Goal: Communication & Community: Ask a question

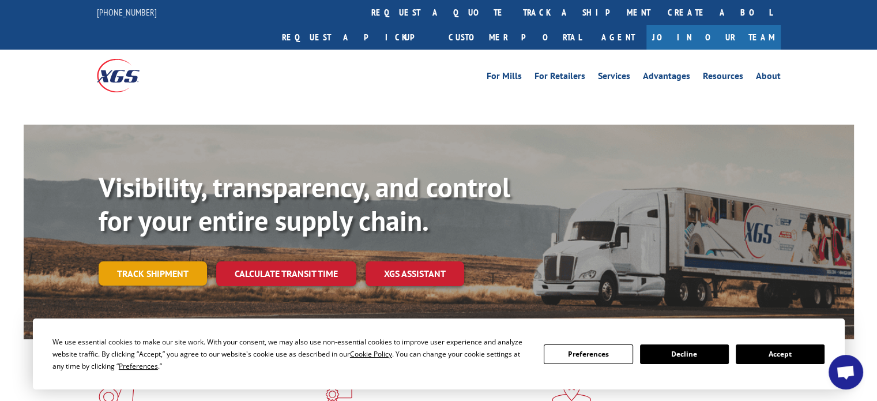
click at [145, 261] on link "Track shipment" at bounding box center [153, 273] width 108 height 24
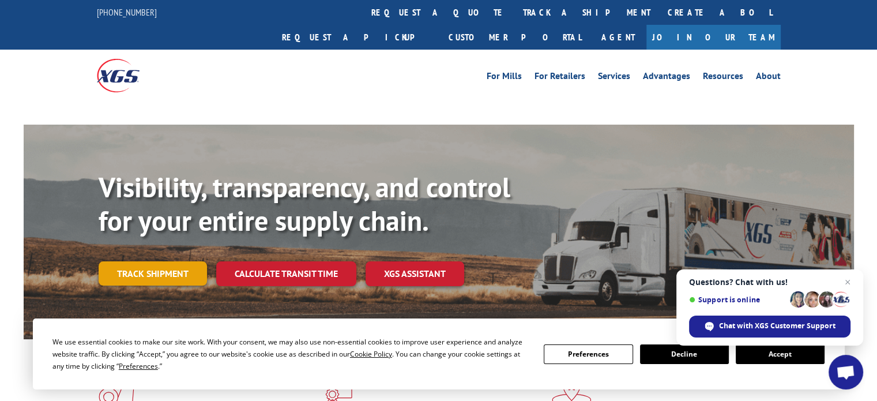
click at [145, 261] on link "Track shipment" at bounding box center [153, 273] width 108 height 24
click at [159, 261] on link "Track shipment" at bounding box center [153, 273] width 108 height 24
click at [795, 352] on button "Accept" at bounding box center [779, 354] width 89 height 20
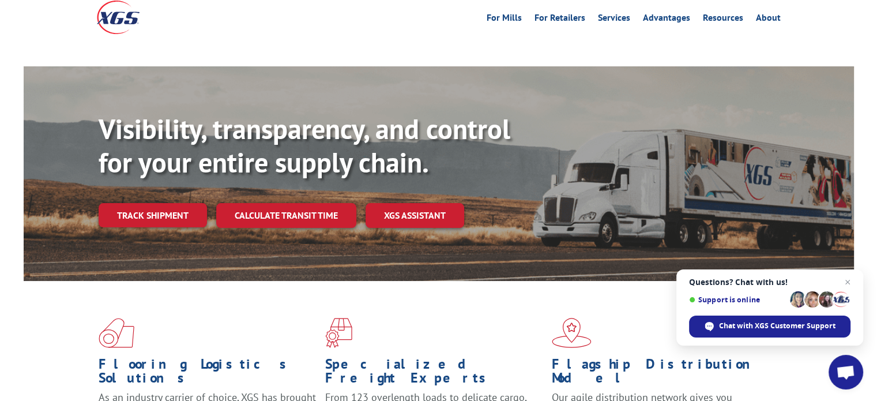
scroll to position [69, 0]
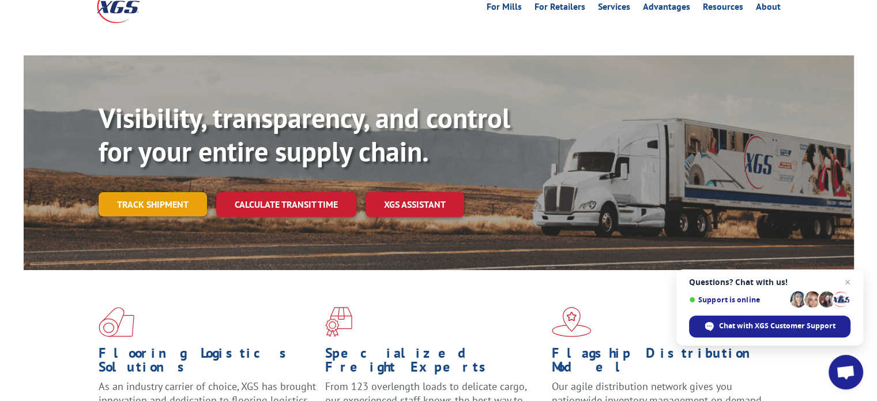
click at [174, 192] on link "Track shipment" at bounding box center [153, 204] width 108 height 24
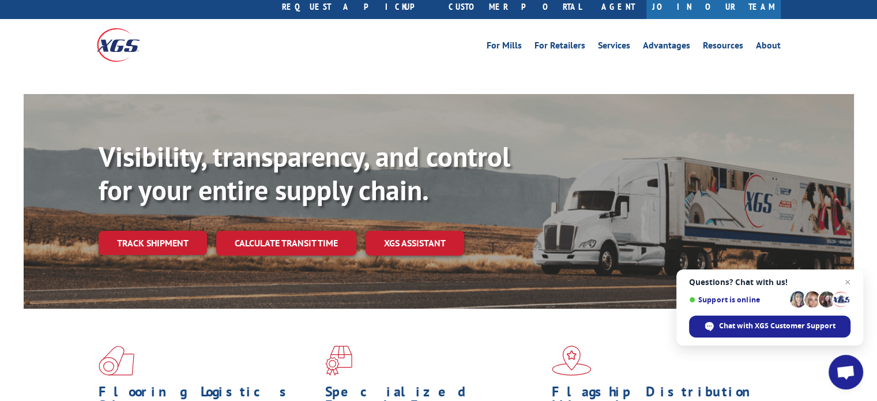
scroll to position [7, 0]
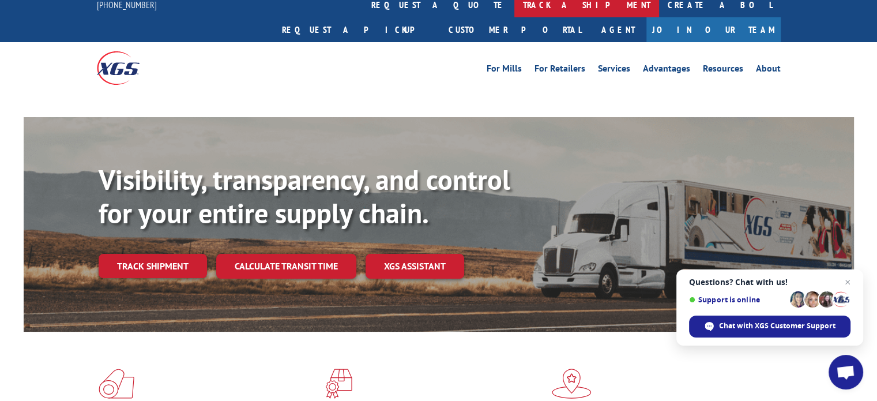
click at [514, 4] on link "track a shipment" at bounding box center [586, 5] width 145 height 25
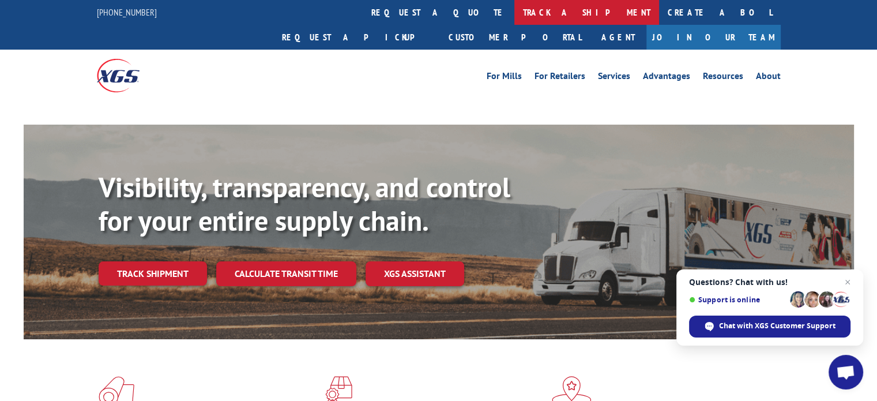
click at [514, 4] on link "track a shipment" at bounding box center [586, 12] width 145 height 25
click at [514, 12] on link "track a shipment" at bounding box center [586, 12] width 145 height 25
click at [514, 10] on link "track a shipment" at bounding box center [586, 12] width 145 height 25
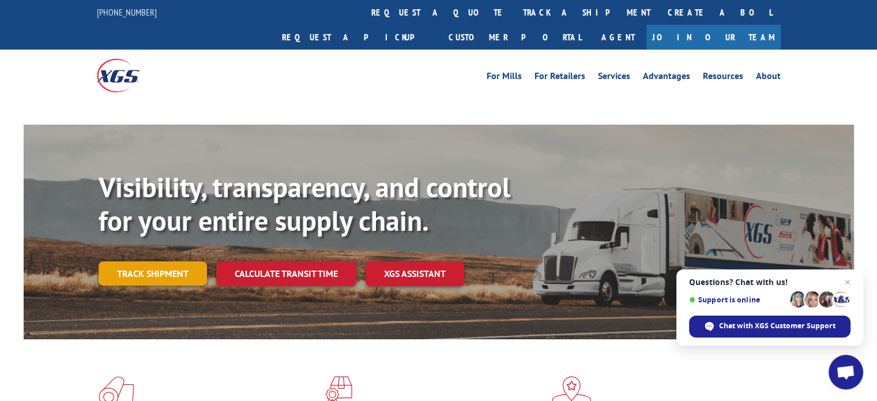
click at [126, 261] on link "Track shipment" at bounding box center [153, 273] width 108 height 24
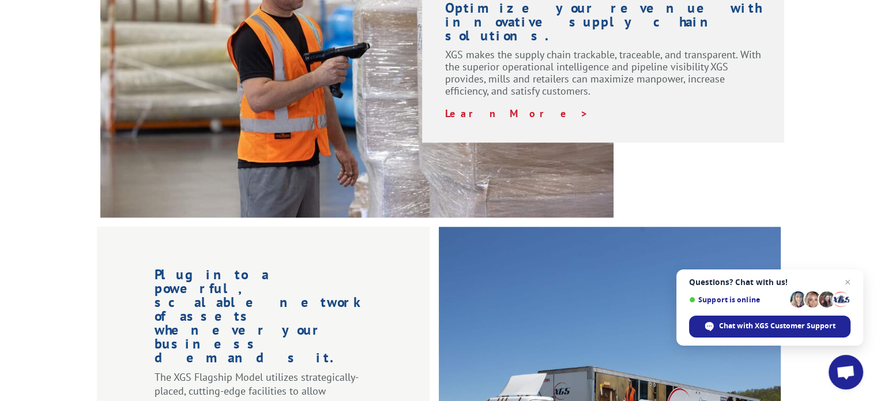
scroll to position [1006, 0]
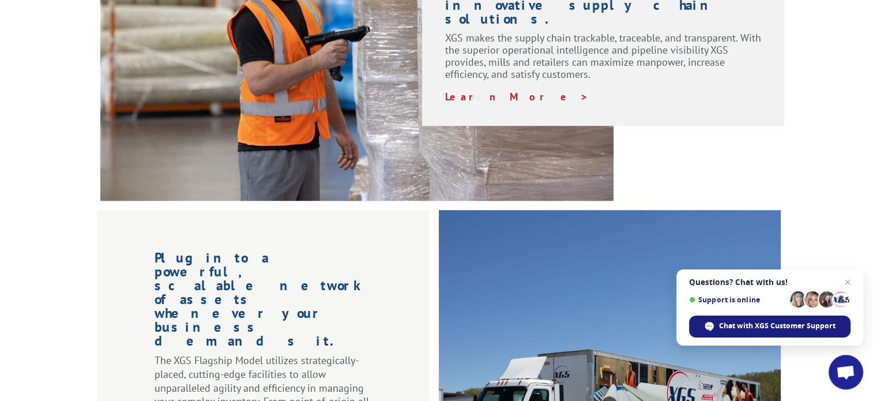
click at [746, 333] on div "Chat with XGS Customer Support" at bounding box center [769, 326] width 161 height 22
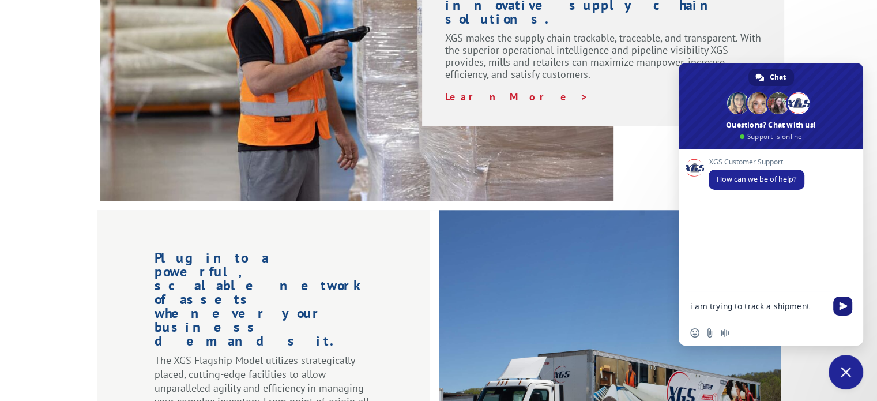
type textarea "i am trying to track a shipment"
click at [839, 306] on span "Send" at bounding box center [843, 305] width 9 height 9
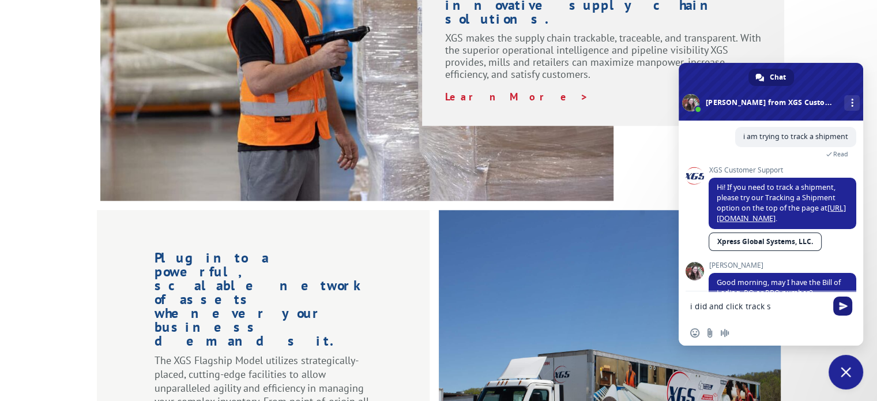
scroll to position [68, 0]
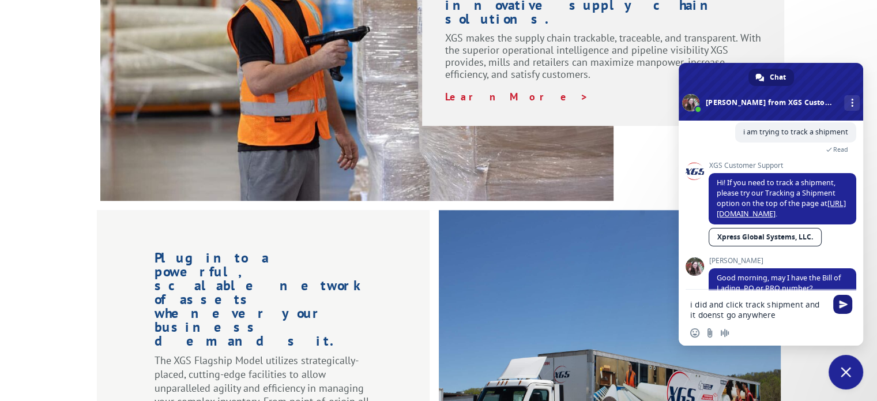
type textarea "i did and click track shipment and it doenst go anywhere"
click at [839, 302] on span "Send" at bounding box center [843, 304] width 9 height 9
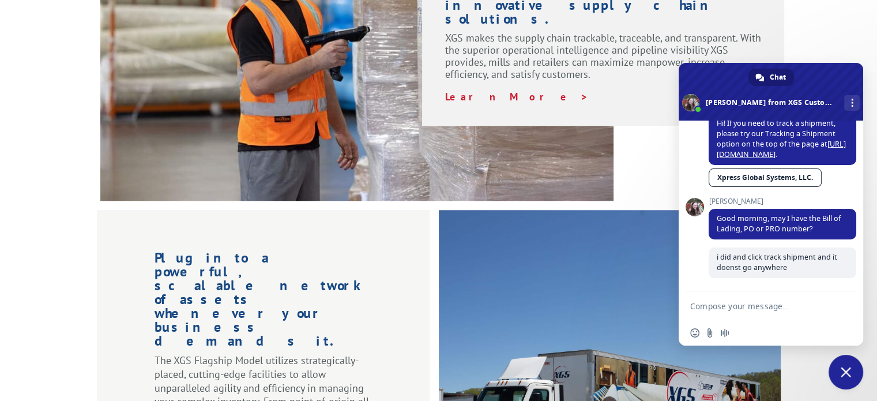
scroll to position [120, 0]
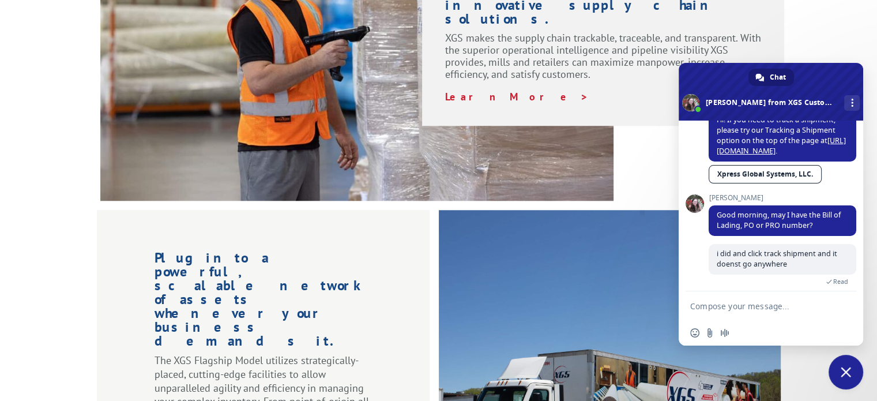
click at [724, 305] on textarea "Compose your message..." at bounding box center [758, 306] width 136 height 10
type textarea "16775992"
click at [841, 309] on span "Send" at bounding box center [843, 305] width 9 height 9
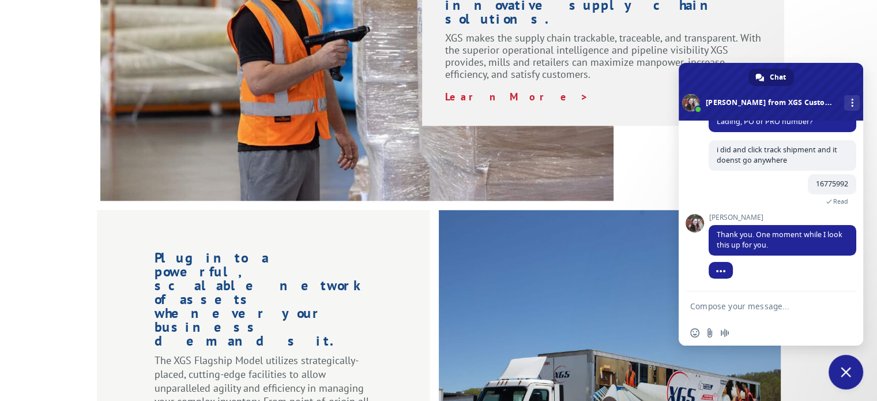
scroll to position [241, 0]
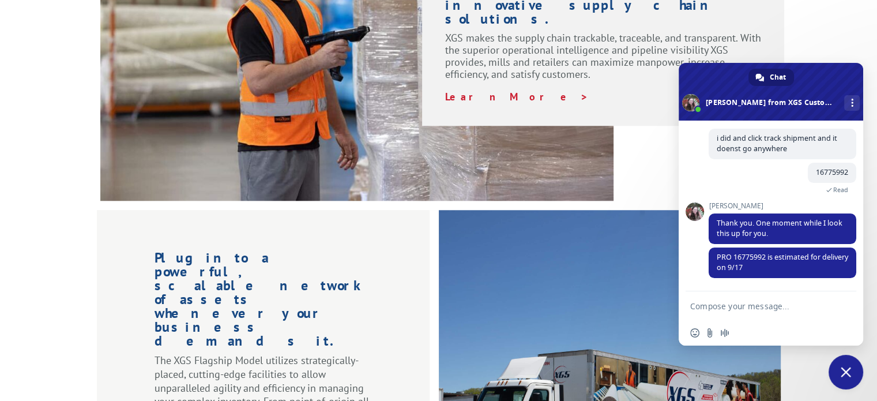
click at [718, 290] on div "[PERSON_NAME] PRO 16775992 is estimated for delivery on 9/17 Just now" at bounding box center [782, 268] width 148 height 43
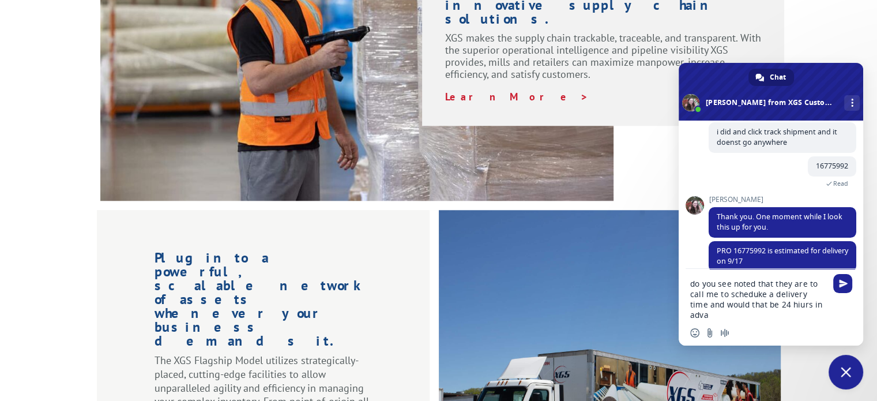
click at [749, 296] on textarea "do you see noted that they are to call me to scheduke a delivery time and would…" at bounding box center [758, 298] width 136 height 41
drag, startPoint x: 759, startPoint y: 295, endPoint x: 747, endPoint y: 295, distance: 12.1
click at [747, 295] on textarea "do you see noted that they are to call me to scheduke a delivery time and would…" at bounding box center [758, 298] width 136 height 41
click at [758, 295] on textarea "do you see noted that they are to call me to scheduke a delivery time and would…" at bounding box center [758, 298] width 136 height 41
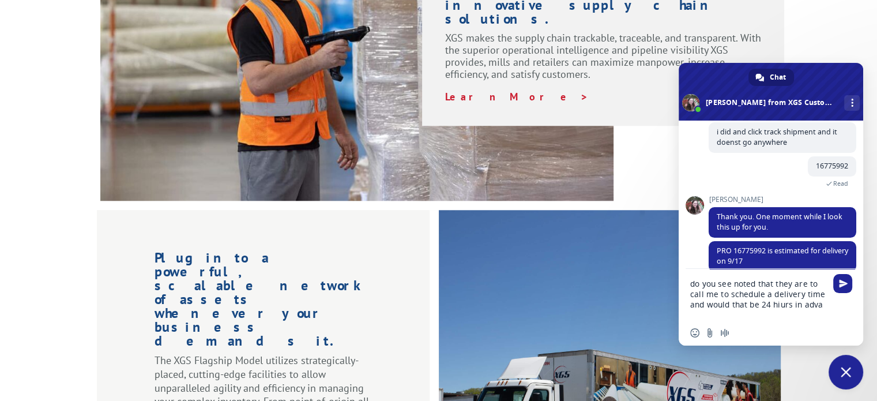
click at [784, 303] on textarea "do you see noted that they are to call me to schedule a delivery time and would…" at bounding box center [758, 298] width 136 height 41
drag, startPoint x: 719, startPoint y: 308, endPoint x: 794, endPoint y: 329, distance: 77.7
click at [794, 329] on div "do you see noted that they are to call me to schedule a delivery time and would…" at bounding box center [770, 307] width 184 height 77
click at [794, 329] on div "Insert an emoji Send a file Audio message" at bounding box center [770, 332] width 184 height 25
click at [794, 305] on textarea "do you see noted that they are to call me to schedule a delivery time and would…" at bounding box center [758, 298] width 136 height 41
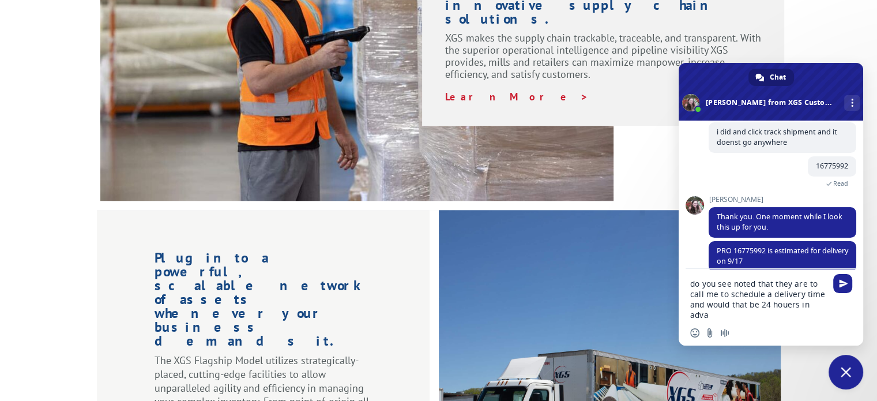
click at [790, 305] on textarea "do you see noted that they are to call me to schedule a delivery time and would…" at bounding box center [758, 298] width 136 height 41
click at [825, 303] on textarea "do you see noted that they are to call me to schedule a delivery time and would…" at bounding box center [758, 298] width 136 height 41
type textarea "do you see noted that they are to call me to schedule a delivery time and would…"
click at [839, 285] on span "Send" at bounding box center [843, 283] width 9 height 9
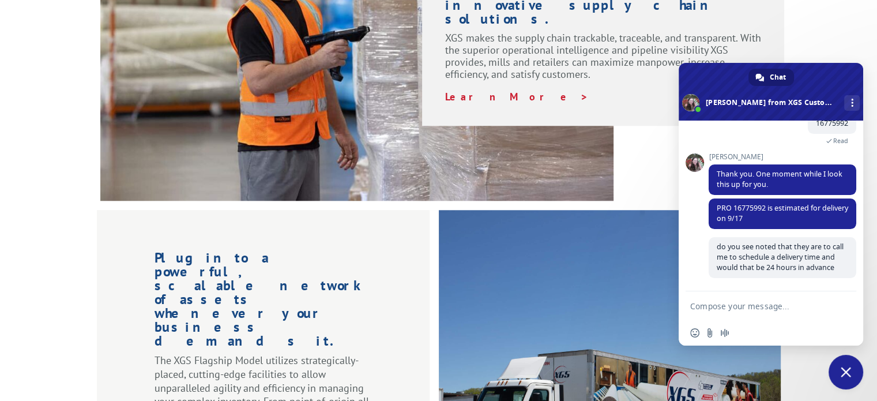
scroll to position [303, 0]
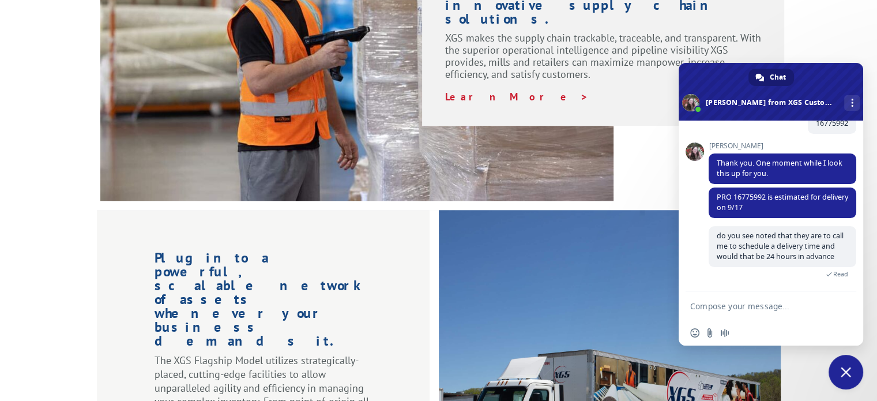
click at [838, 285] on div "do you see noted that they are to call me to schedule a delivery time and would…" at bounding box center [782, 258] width 148 height 65
type textarea "did you see my question above"
click at [851, 306] on span "Send" at bounding box center [842, 305] width 19 height 19
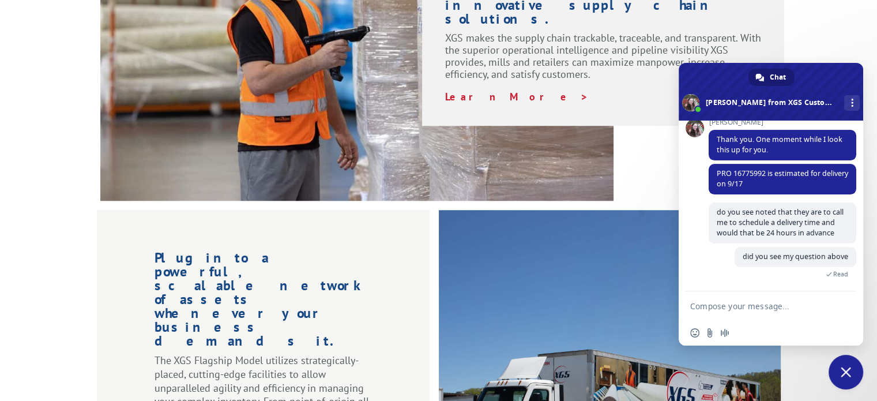
scroll to position [349, 0]
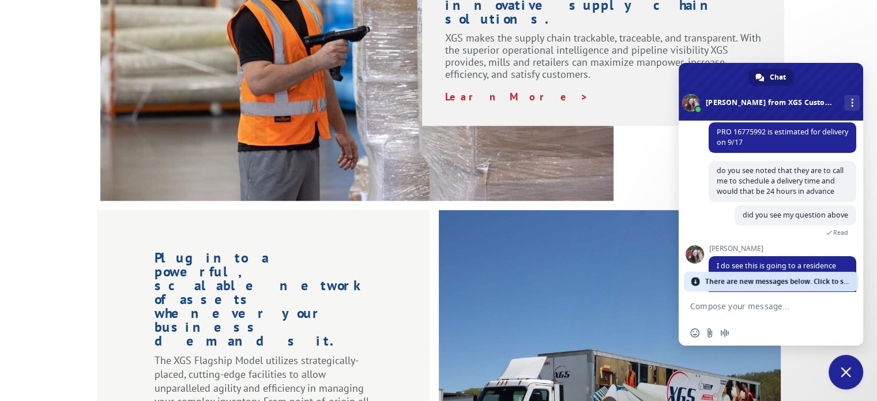
click at [696, 280] on span at bounding box center [694, 281] width 9 height 9
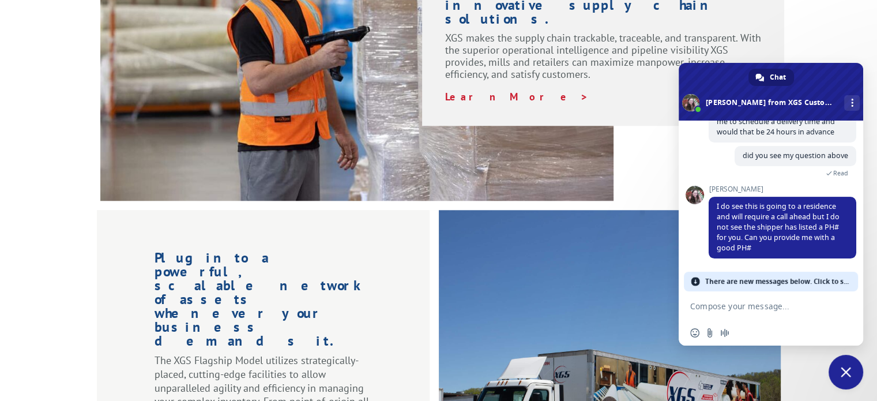
click at [720, 305] on textarea "Compose your message..." at bounding box center [758, 306] width 136 height 10
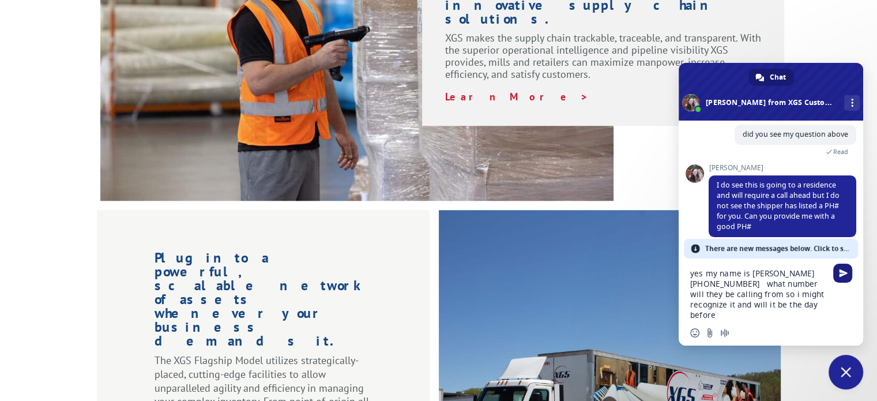
type textarea "yes my name is [PERSON_NAME] [PHONE_NUMBER] what number will they be calling fr…"
click at [841, 274] on span "Send" at bounding box center [843, 273] width 9 height 9
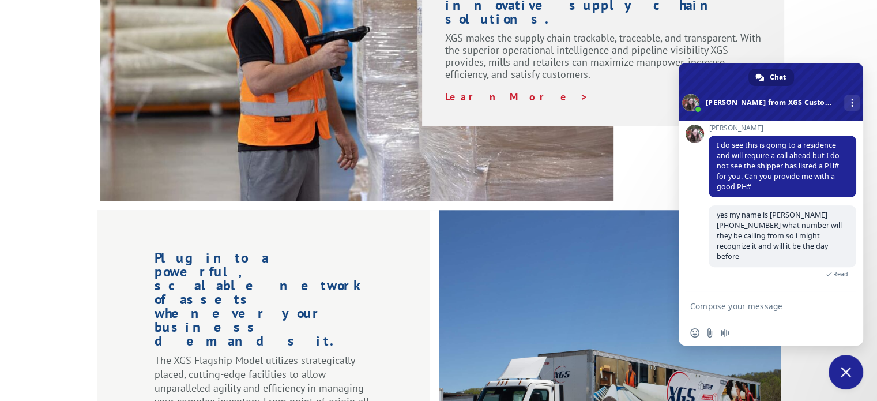
scroll to position [494, 0]
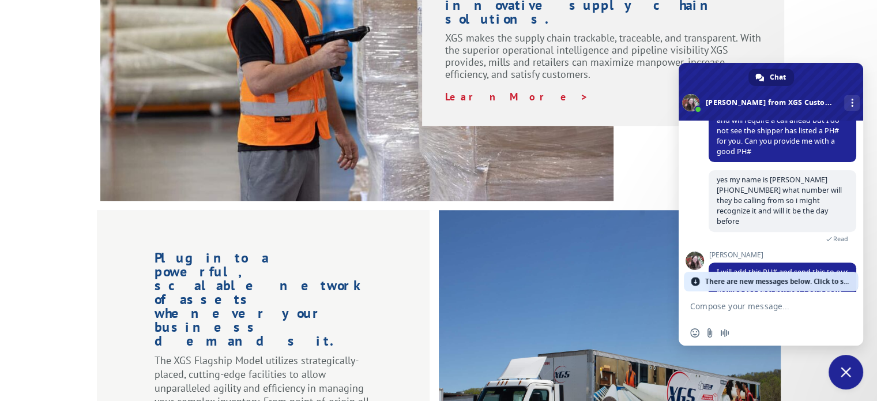
click at [828, 278] on span "There are new messages below. Click to see." at bounding box center [778, 281] width 146 height 20
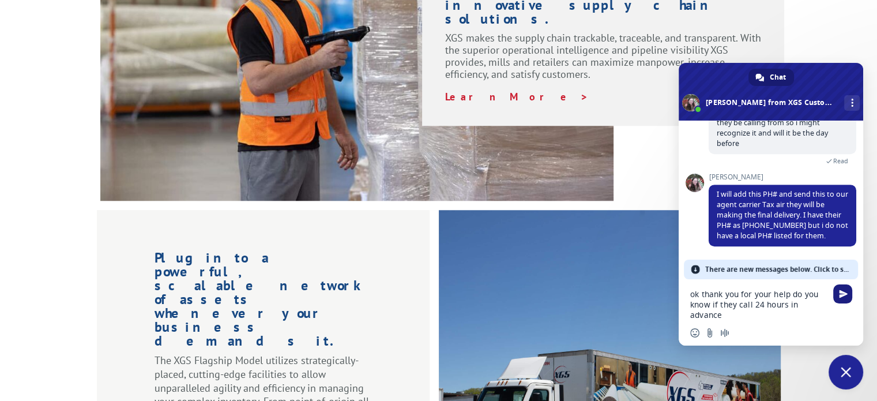
type textarea "ok thank you for your help do you know if they call 24 hours in advance"
click at [850, 292] on span "Send" at bounding box center [842, 293] width 19 height 19
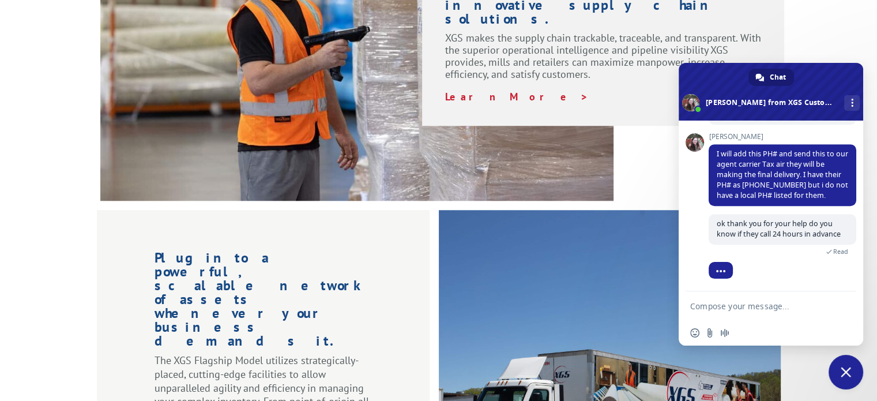
scroll to position [667, 0]
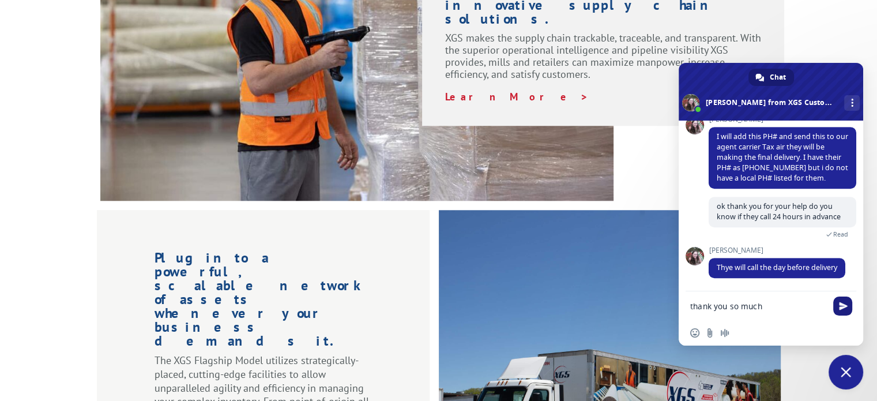
type textarea "thank you so much"
click at [844, 301] on span "Send" at bounding box center [843, 305] width 9 height 9
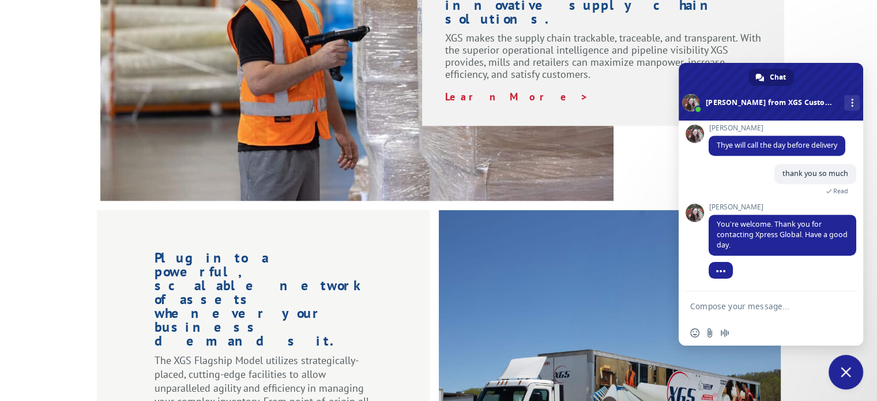
scroll to position [780, 0]
